Goal: Information Seeking & Learning: Learn about a topic

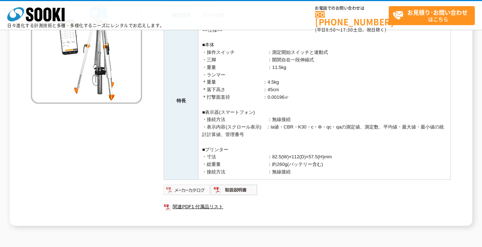
scroll to position [144, 0]
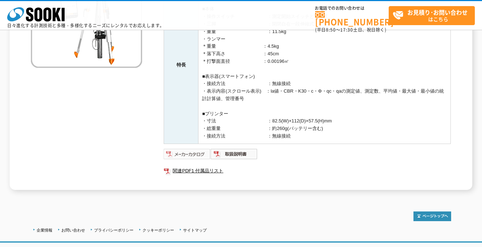
click at [190, 156] on img at bounding box center [187, 153] width 47 height 11
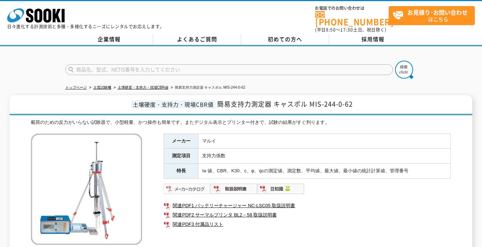
click at [201, 184] on img at bounding box center [187, 188] width 47 height 11
